Goal: Find contact information: Find contact information

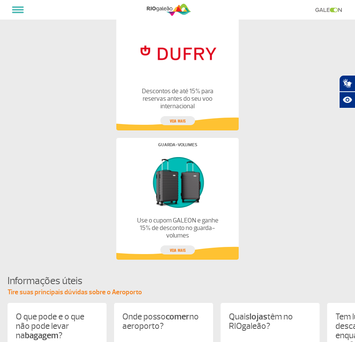
scroll to position [677, 0]
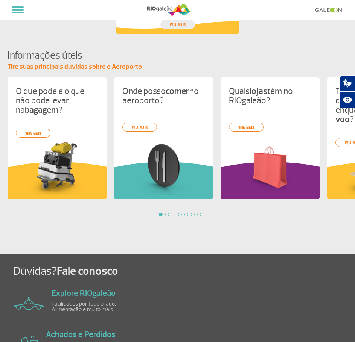
click at [97, 242] on section "Informações úteis Tire suas principais dúvidas sobre o Aeroporto O que pode e o…" at bounding box center [177, 151] width 355 height 205
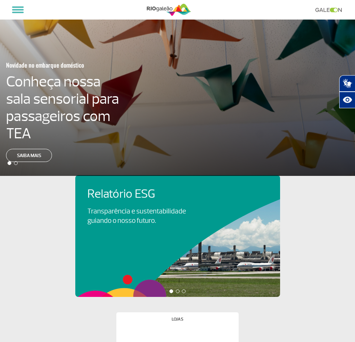
scroll to position [41, 0]
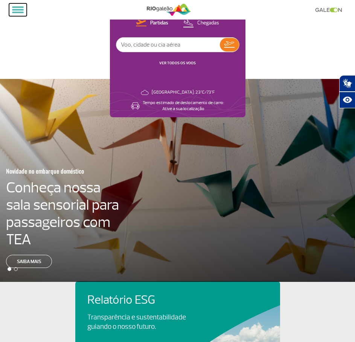
click at [18, 10] on span at bounding box center [18, 10] width 12 height 2
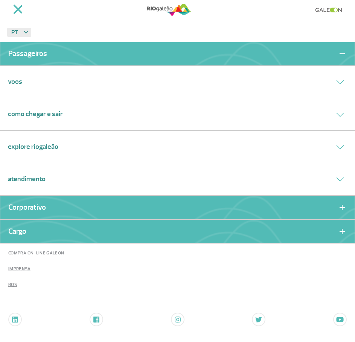
click at [24, 268] on link "Imprensa" at bounding box center [177, 270] width 355 height 16
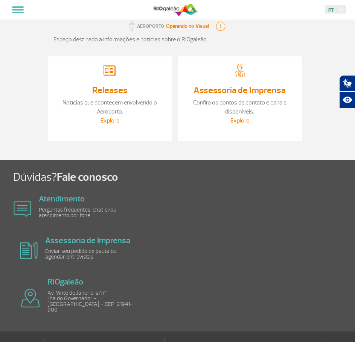
click at [113, 119] on link "Explore" at bounding box center [109, 121] width 19 height 8
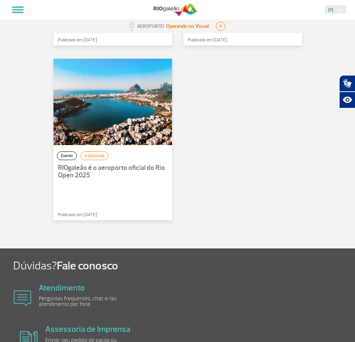
scroll to position [753, 0]
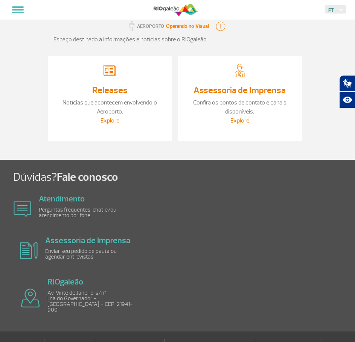
click at [237, 121] on link "Explore" at bounding box center [239, 121] width 19 height 8
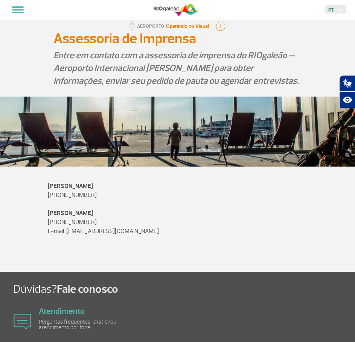
drag, startPoint x: 105, startPoint y: 201, endPoint x: 59, endPoint y: 201, distance: 45.5
click at [59, 200] on p "[PERSON_NAME] [PHONE_NUMBER]" at bounding box center [178, 191] width 260 height 18
copy p "21 99332-4247"
click at [105, 75] on p "Entre em contato com a assessoria de imprensa do RIOgaleão – Aeroporto Internac…" at bounding box center [177, 68] width 248 height 38
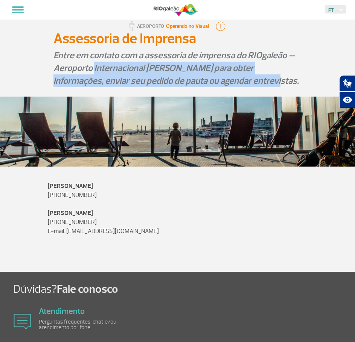
drag, startPoint x: 105, startPoint y: 75, endPoint x: 211, endPoint y: 87, distance: 106.8
click at [211, 87] on p "Entre em contato com a assessoria de imprensa do RIOgaleão – Aeroporto Internac…" at bounding box center [177, 68] width 248 height 38
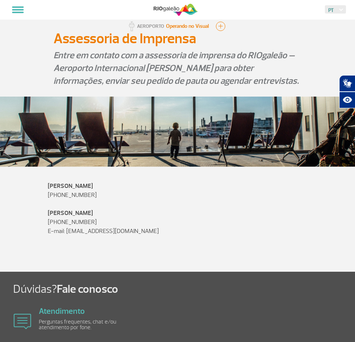
click at [164, 234] on p "E-mail: [EMAIL_ADDRESS][DOMAIN_NAME]" at bounding box center [178, 231] width 260 height 9
drag, startPoint x: 100, startPoint y: 225, endPoint x: 59, endPoint y: 227, distance: 41.1
click at [59, 227] on p "[PERSON_NAME] [PHONE_NUMBER]" at bounding box center [178, 218] width 260 height 18
copy p "21 99332-4247"
